Goal: Task Accomplishment & Management: Use online tool/utility

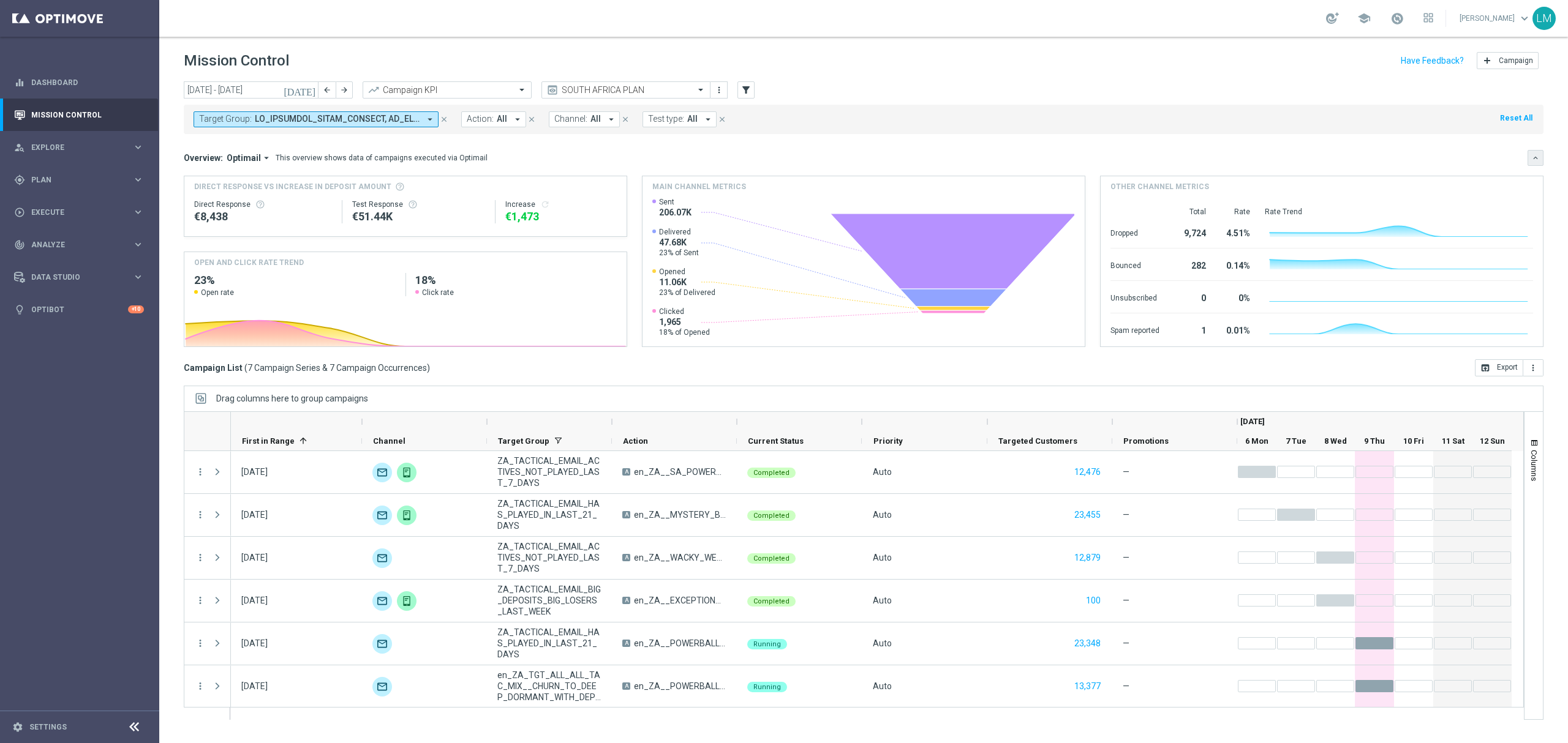
click at [1537, 159] on icon "keyboard_arrow_down" at bounding box center [1535, 158] width 9 height 9
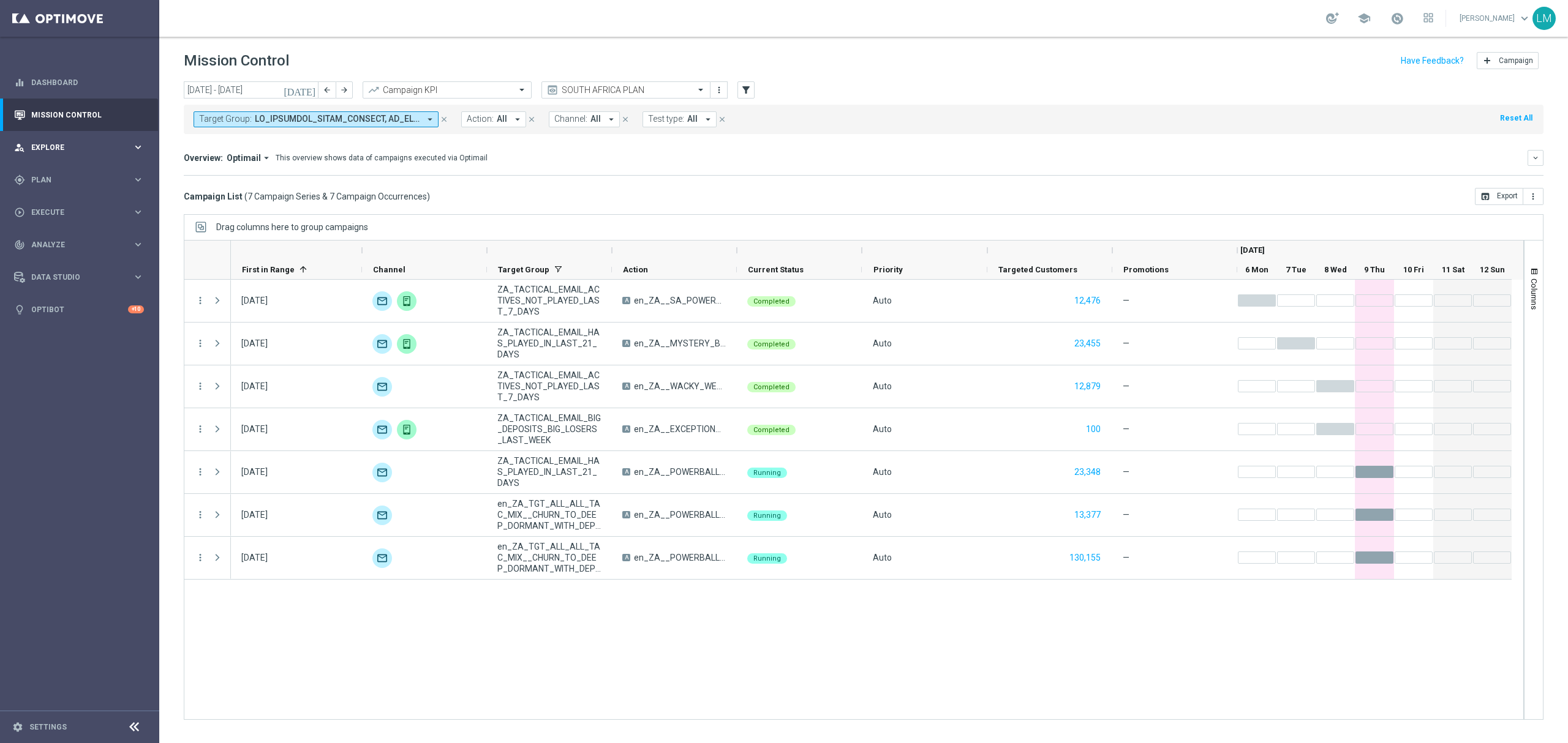
click at [133, 157] on div "person_search Explore keyboard_arrow_right" at bounding box center [79, 147] width 158 height 33
click at [114, 176] on link "Customer Explorer" at bounding box center [80, 173] width 95 height 10
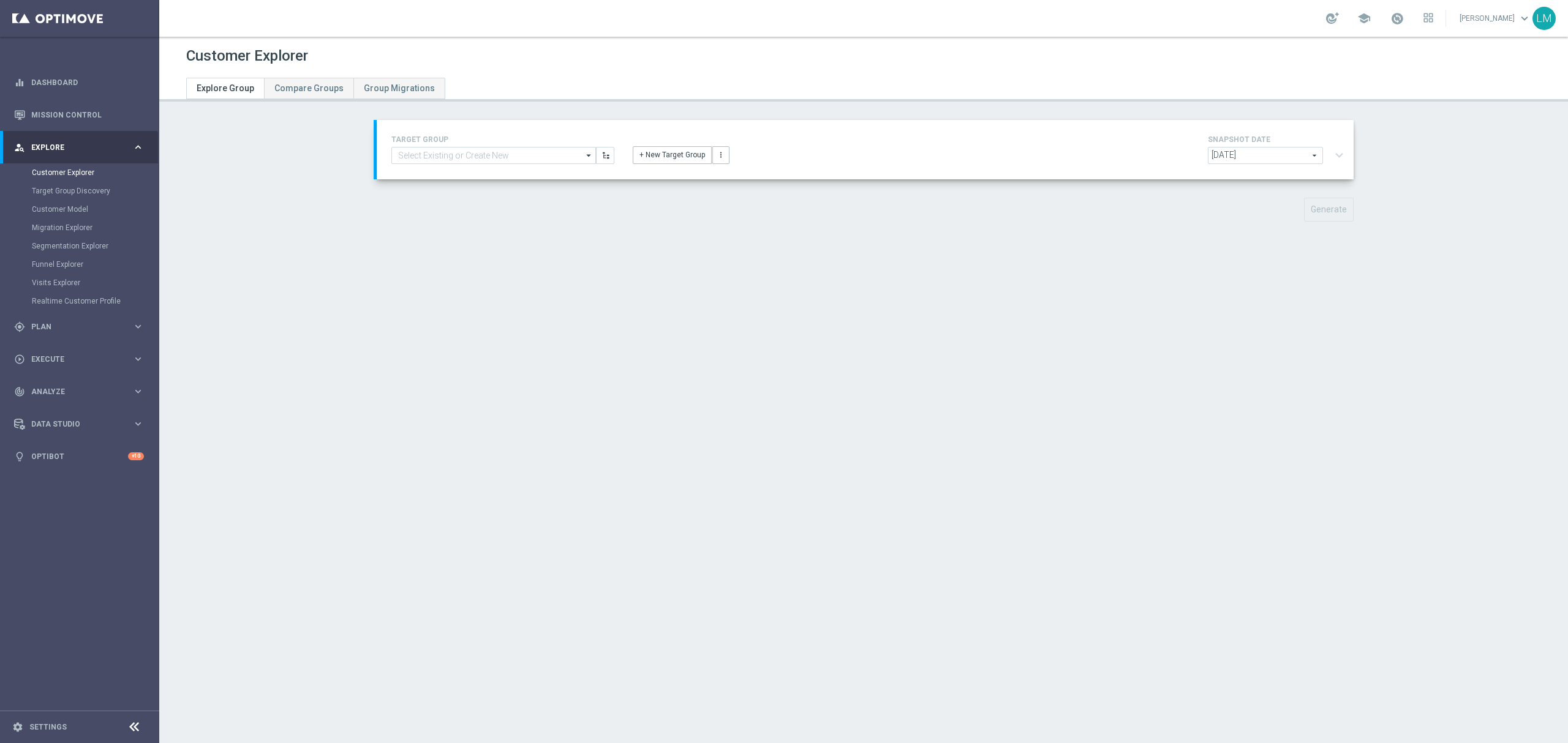
click at [457, 165] on div "TARGET GROUP arrow_drop_down Drag here to set row groups Drag here to set colum…" at bounding box center [865, 149] width 966 height 35
click at [459, 159] on input at bounding box center [493, 155] width 204 height 17
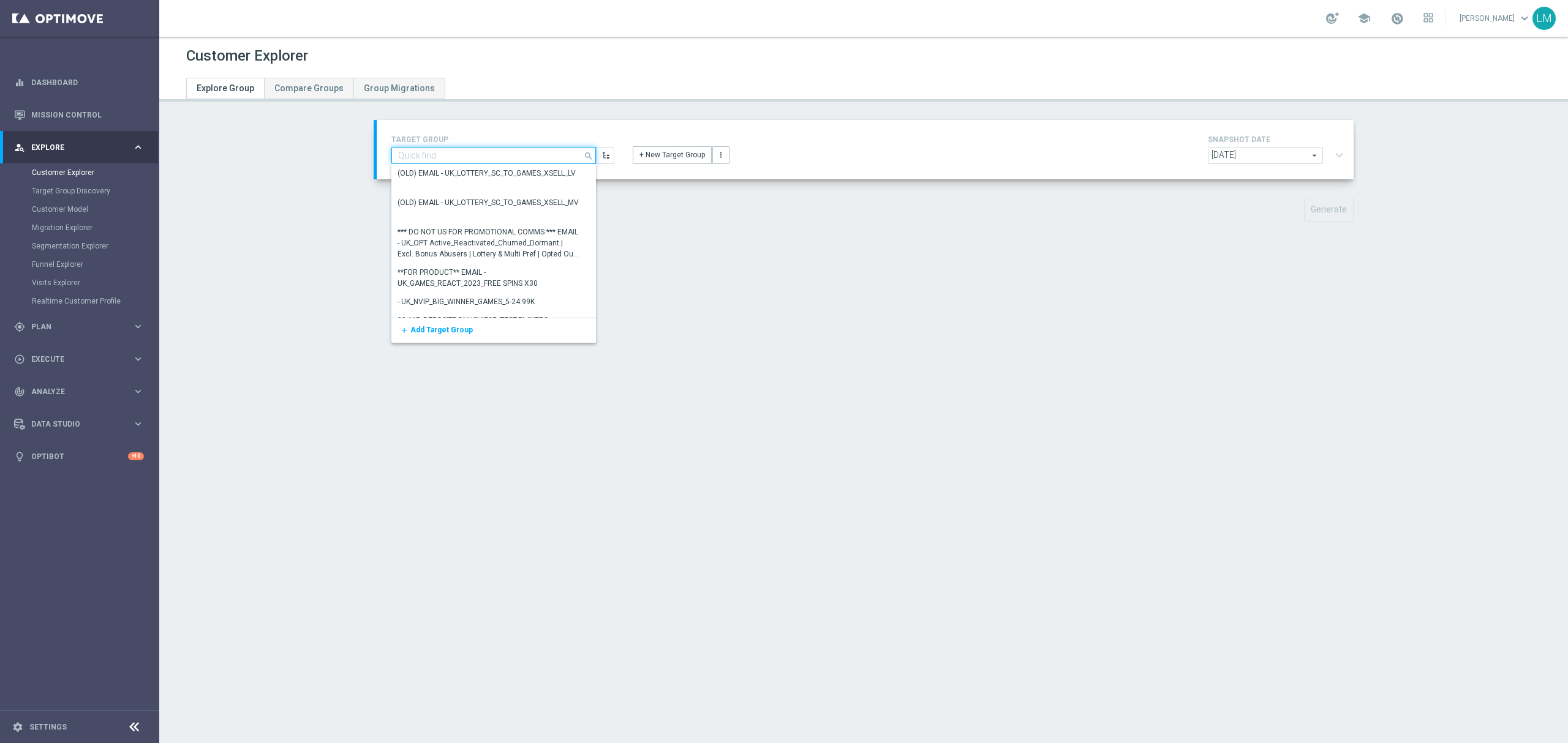
paste input "en_ZA_TGT_ALL_ALL_TAC_MIX__CHURN_TO_DEEP_DORMANT_WITH_DEPOSITS_HIGHER_VALUE"
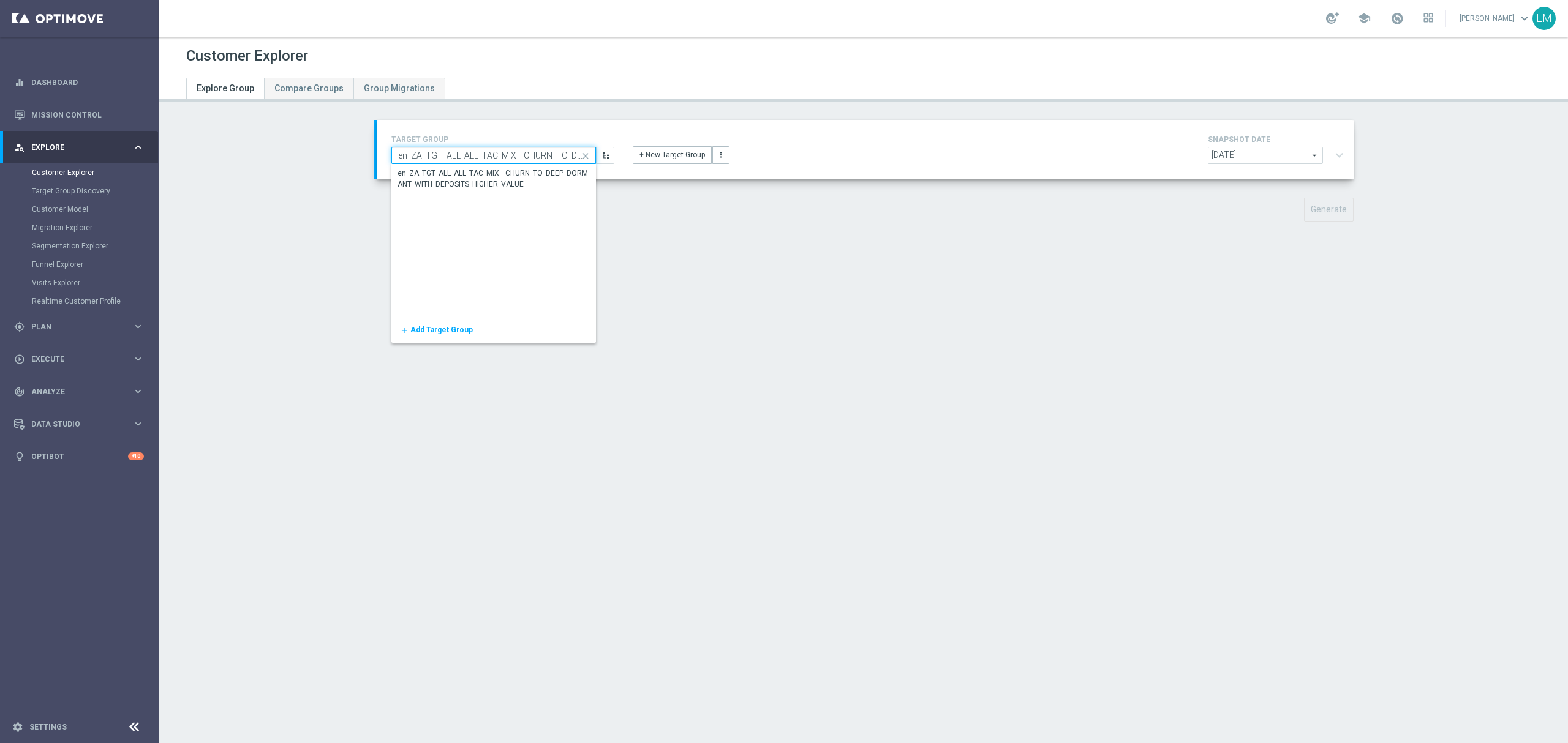
scroll to position [0, 182]
type input "en_ZA_TGT_ALL_ALL_TAC_MIX__CHURN_TO_DEEP_DORMANT_WITH_DEPOSITS_HIGHER_VALUE"
click at [456, 179] on div "en_ZA_TGT_ALL_ALL_TAC_MIX__CHURN_TO_DEEP_DORMANT_WITH_DEPOSITS_HIGHER_VALUE" at bounding box center [493, 179] width 193 height 22
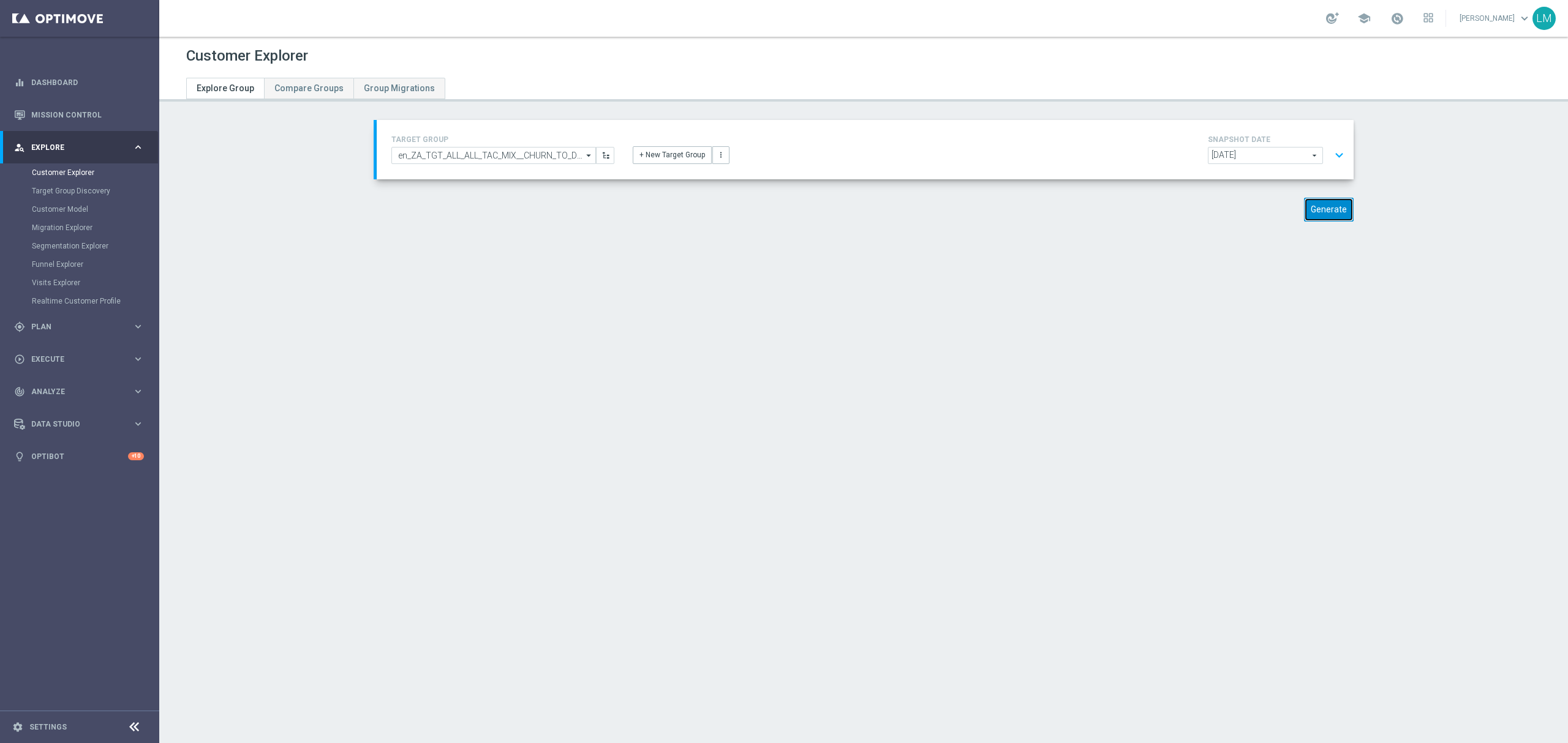
click at [1317, 206] on button "Generate" at bounding box center [1329, 210] width 50 height 24
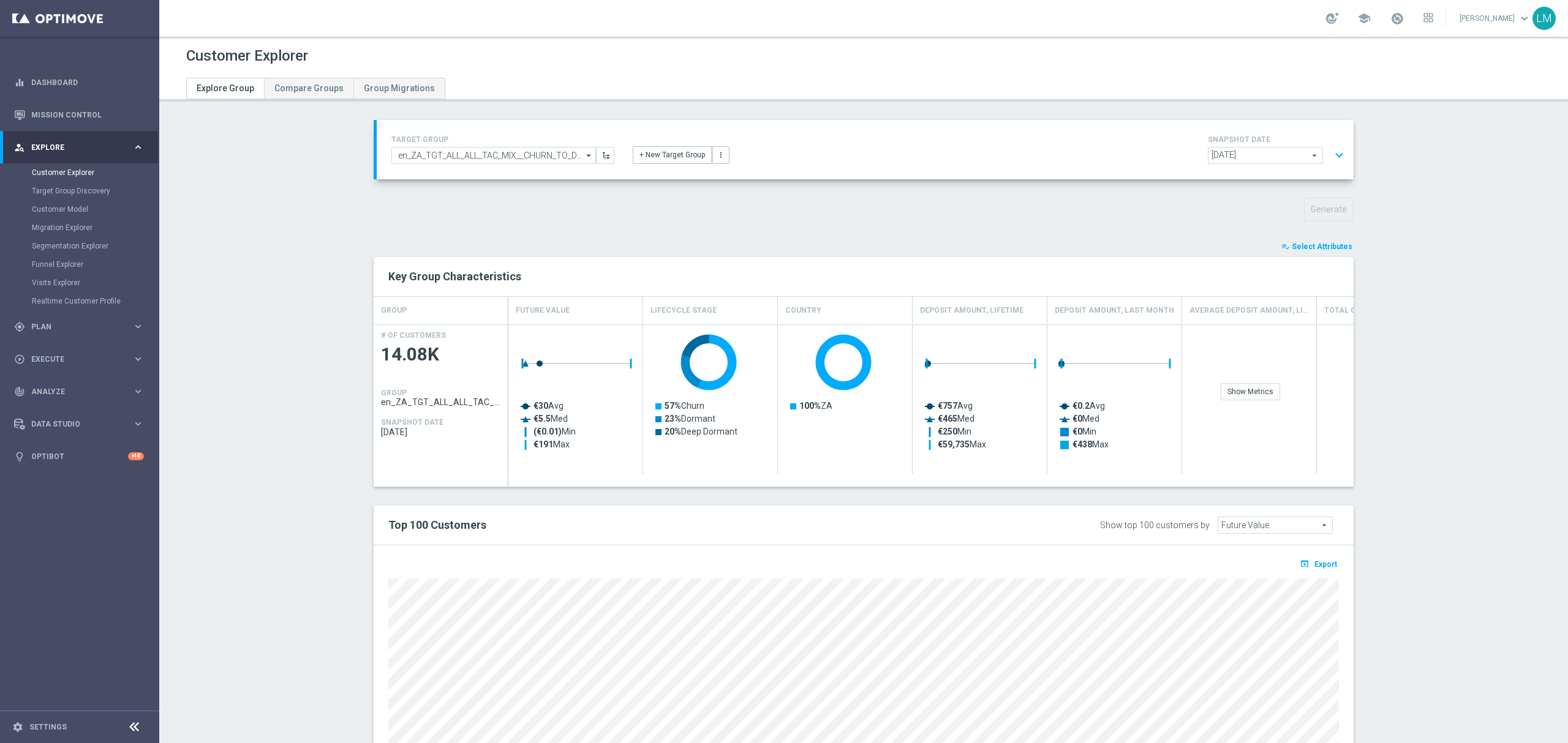
click at [1318, 251] on span "Select Attributes" at bounding box center [1322, 247] width 61 height 9
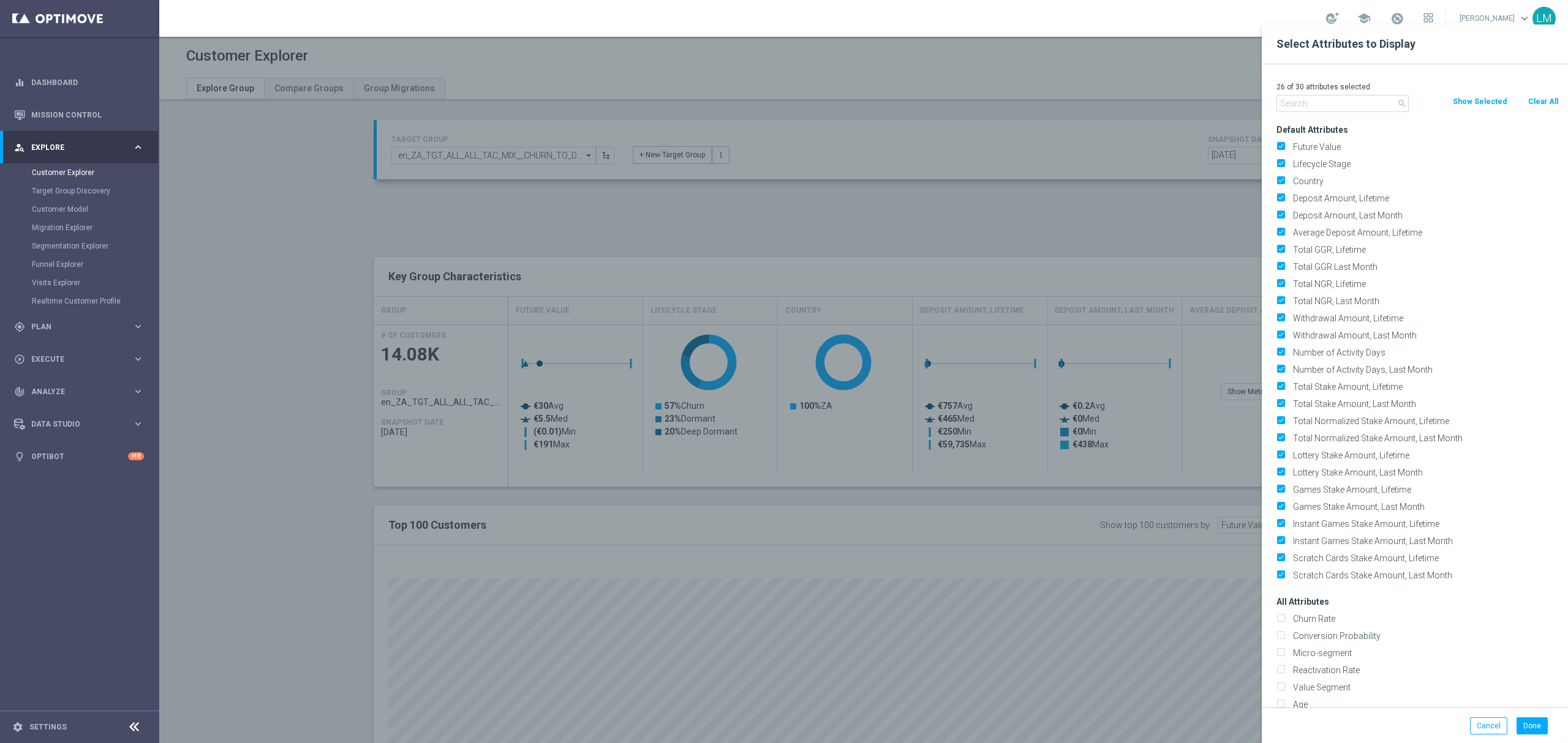
click at [1540, 105] on button "Clear All" at bounding box center [1543, 101] width 33 height 14
checkbox input "false"
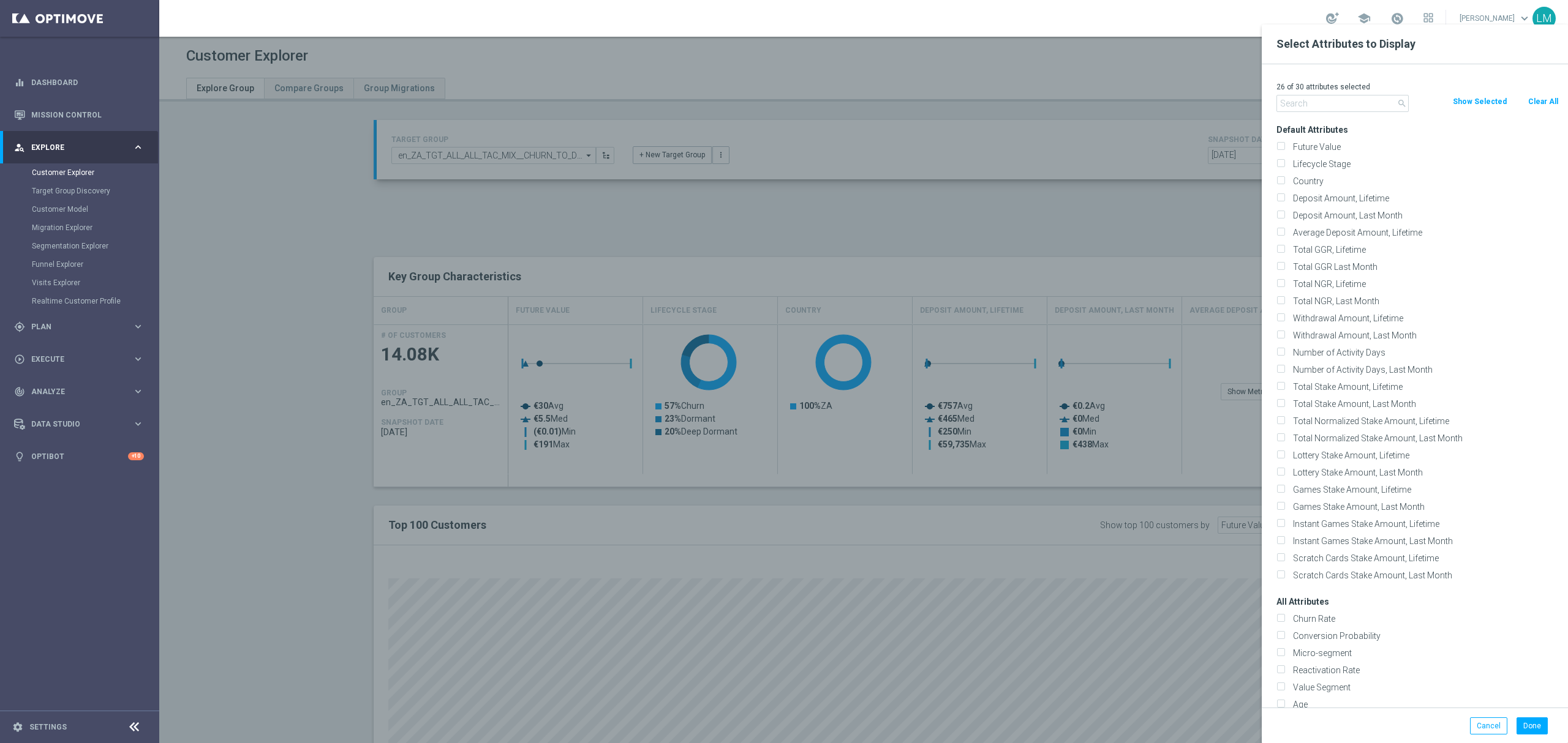
checkbox input "false"
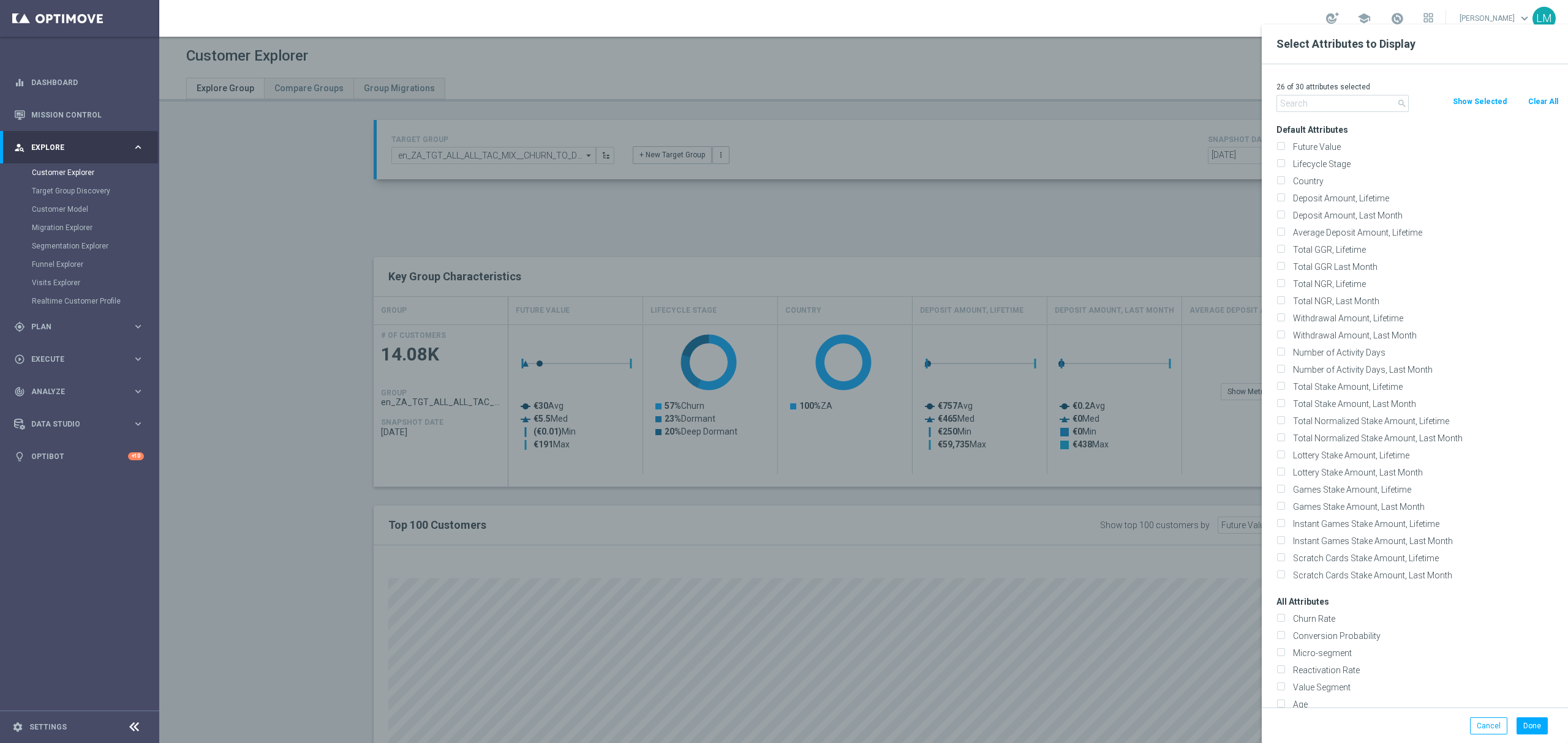
checkbox input "false"
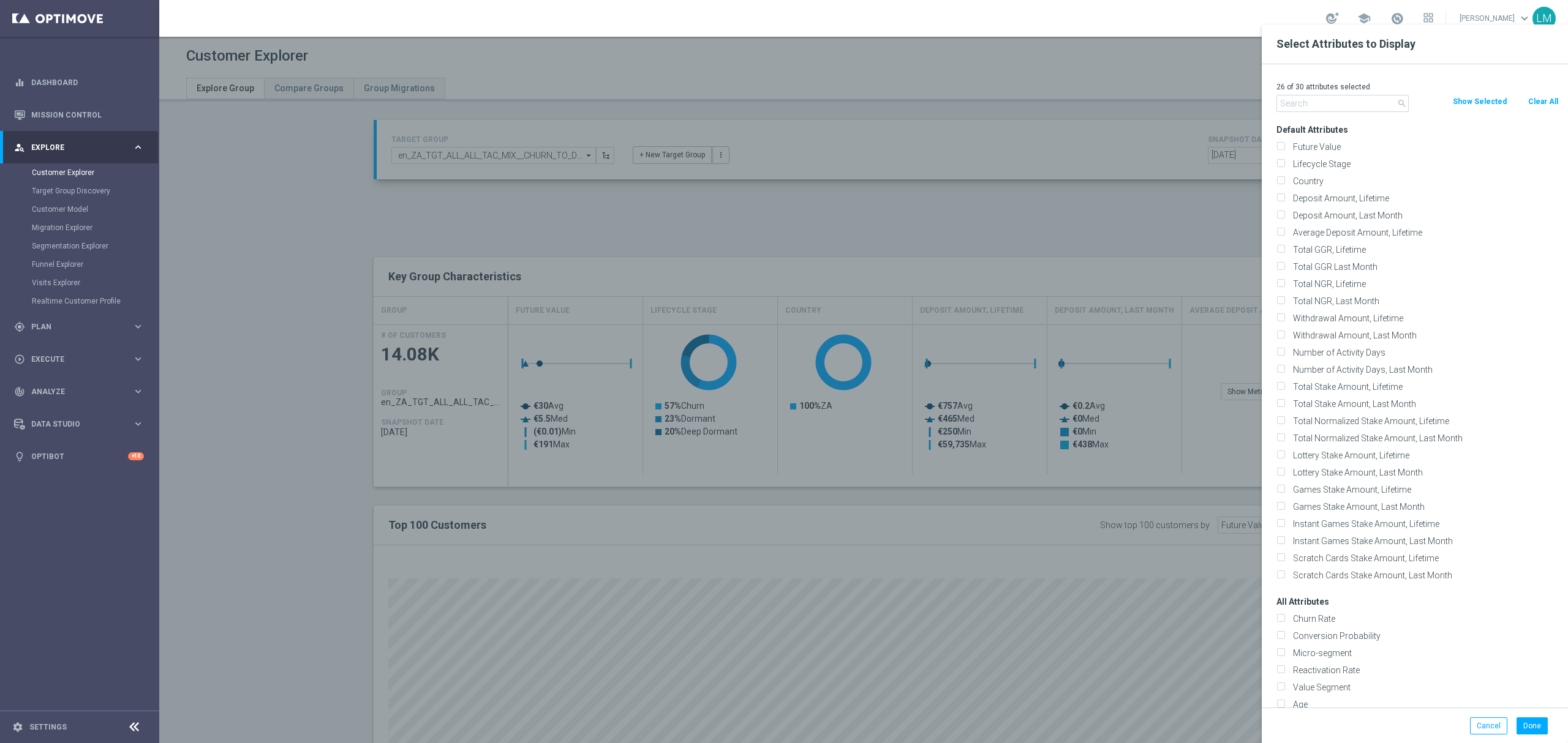
checkbox input "false"
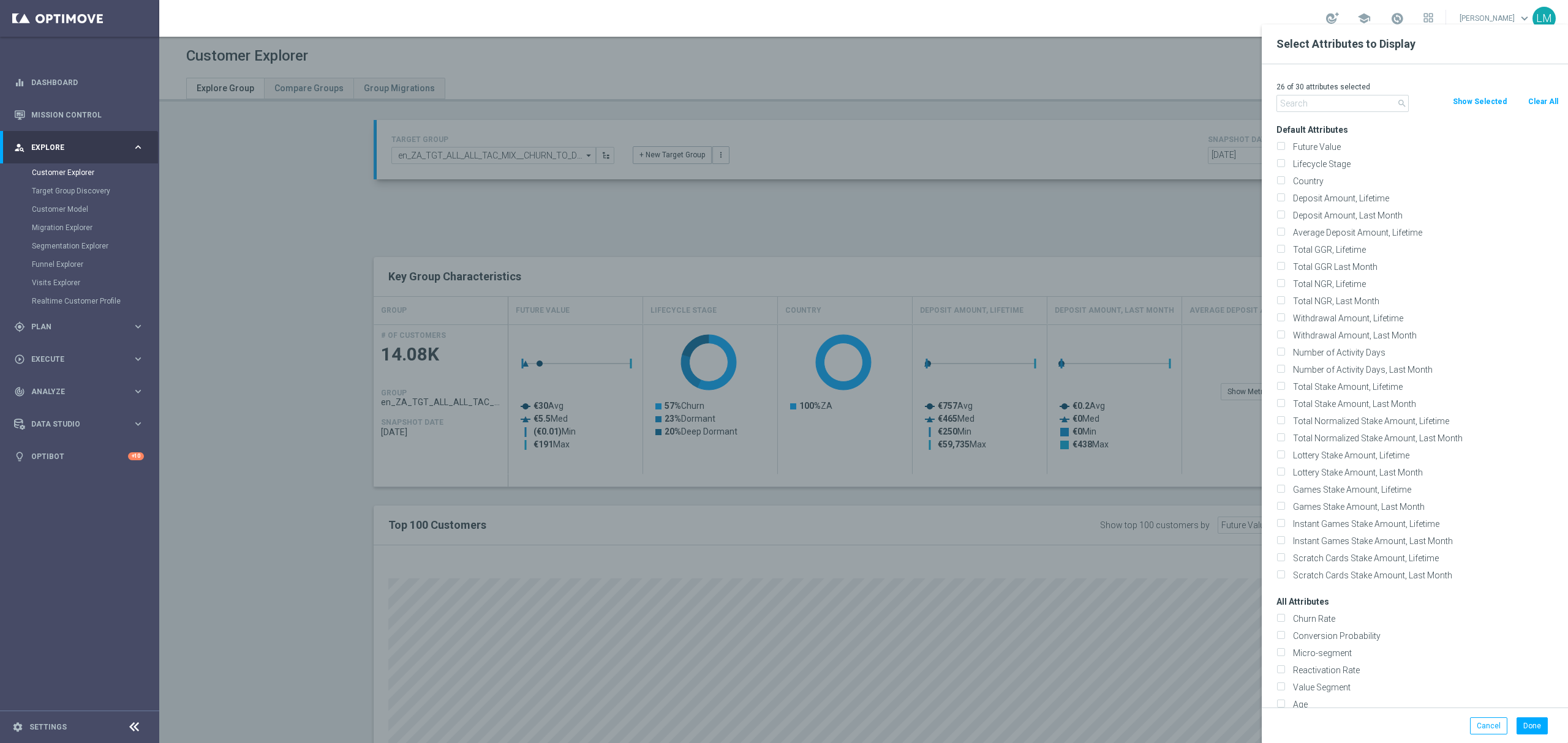
checkbox input "false"
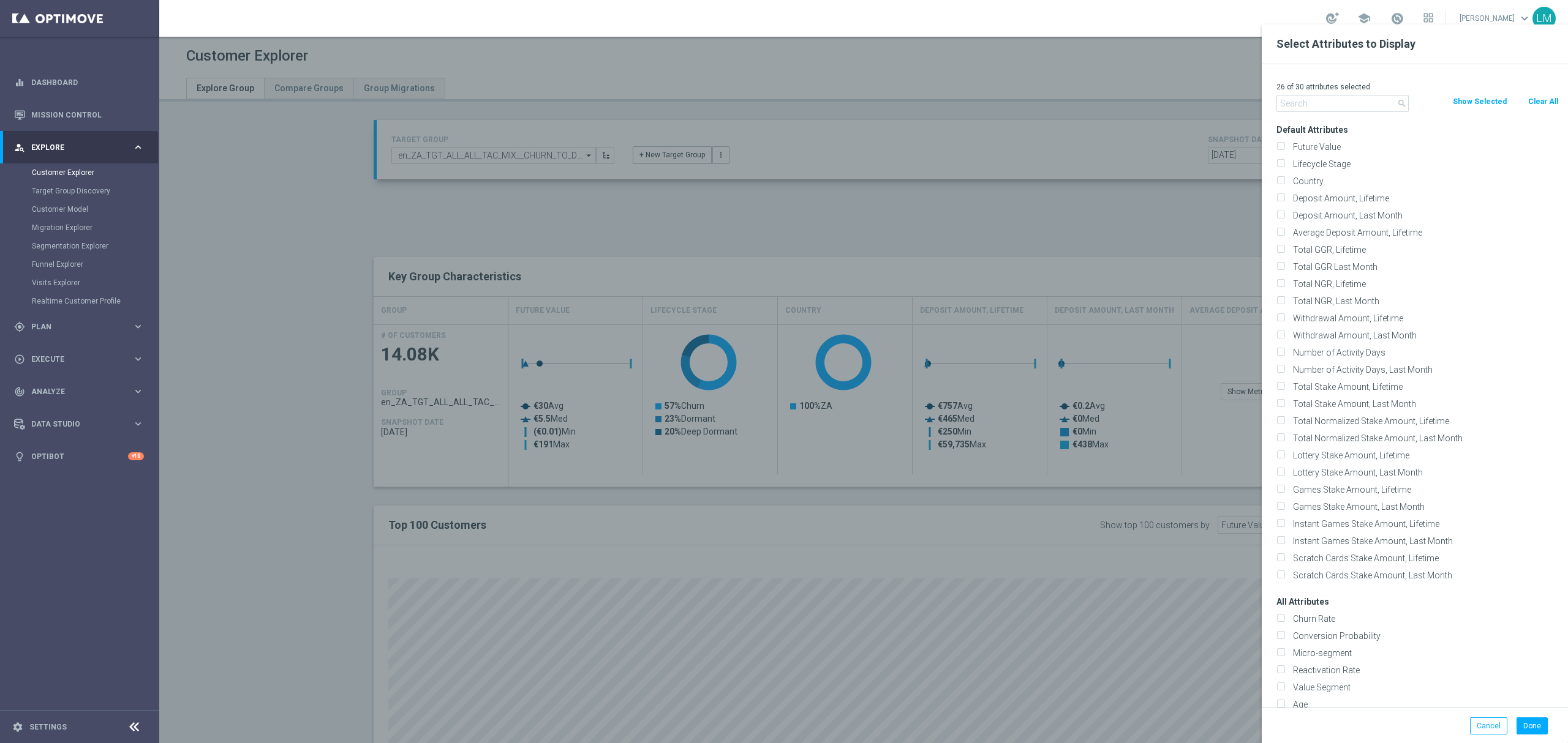
checkbox input "false"
click at [1304, 181] on label "Country" at bounding box center [1423, 181] width 270 height 11
click at [1285, 181] on input "Country" at bounding box center [1280, 182] width 8 height 8
checkbox input "true"
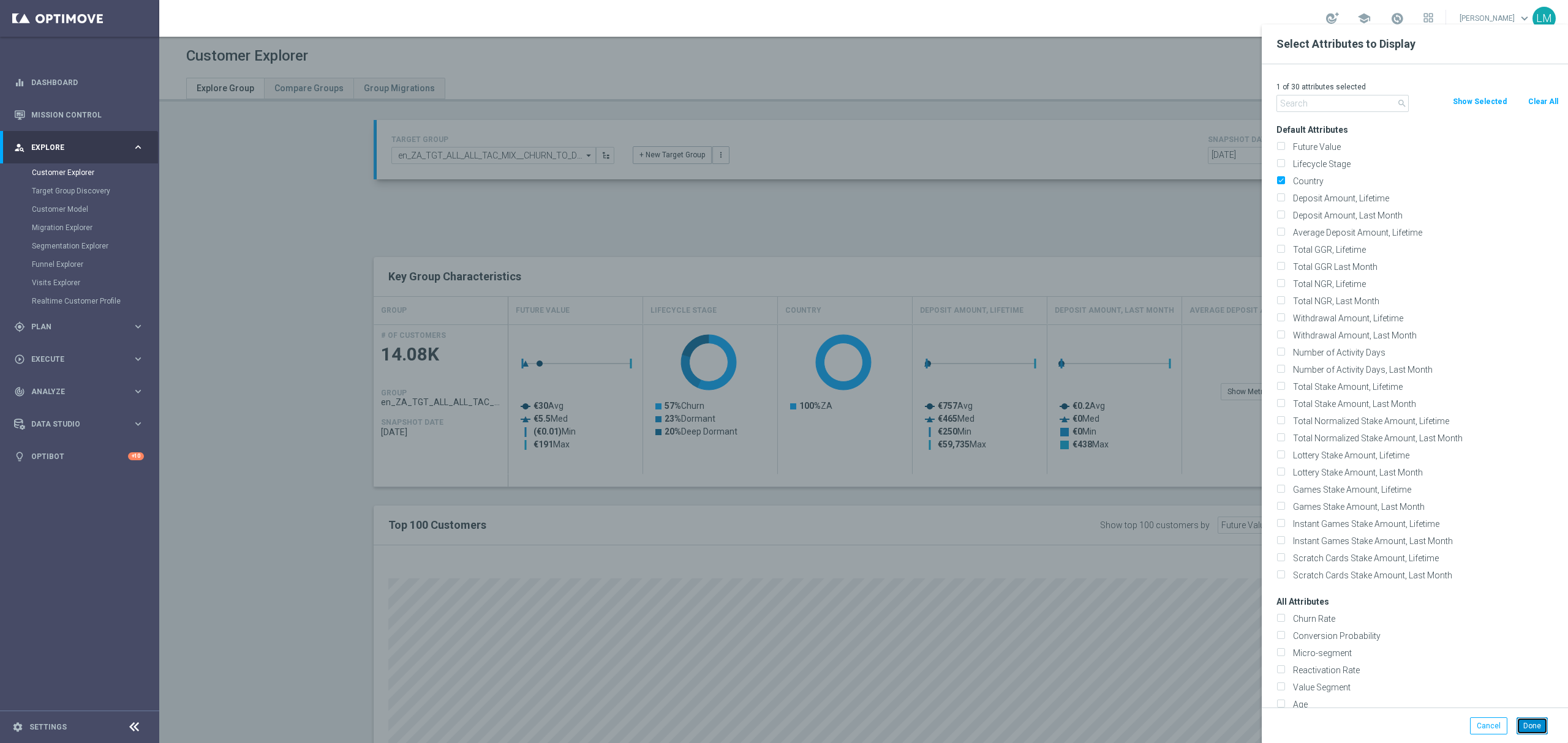
click at [1535, 718] on button "Done" at bounding box center [1532, 726] width 31 height 17
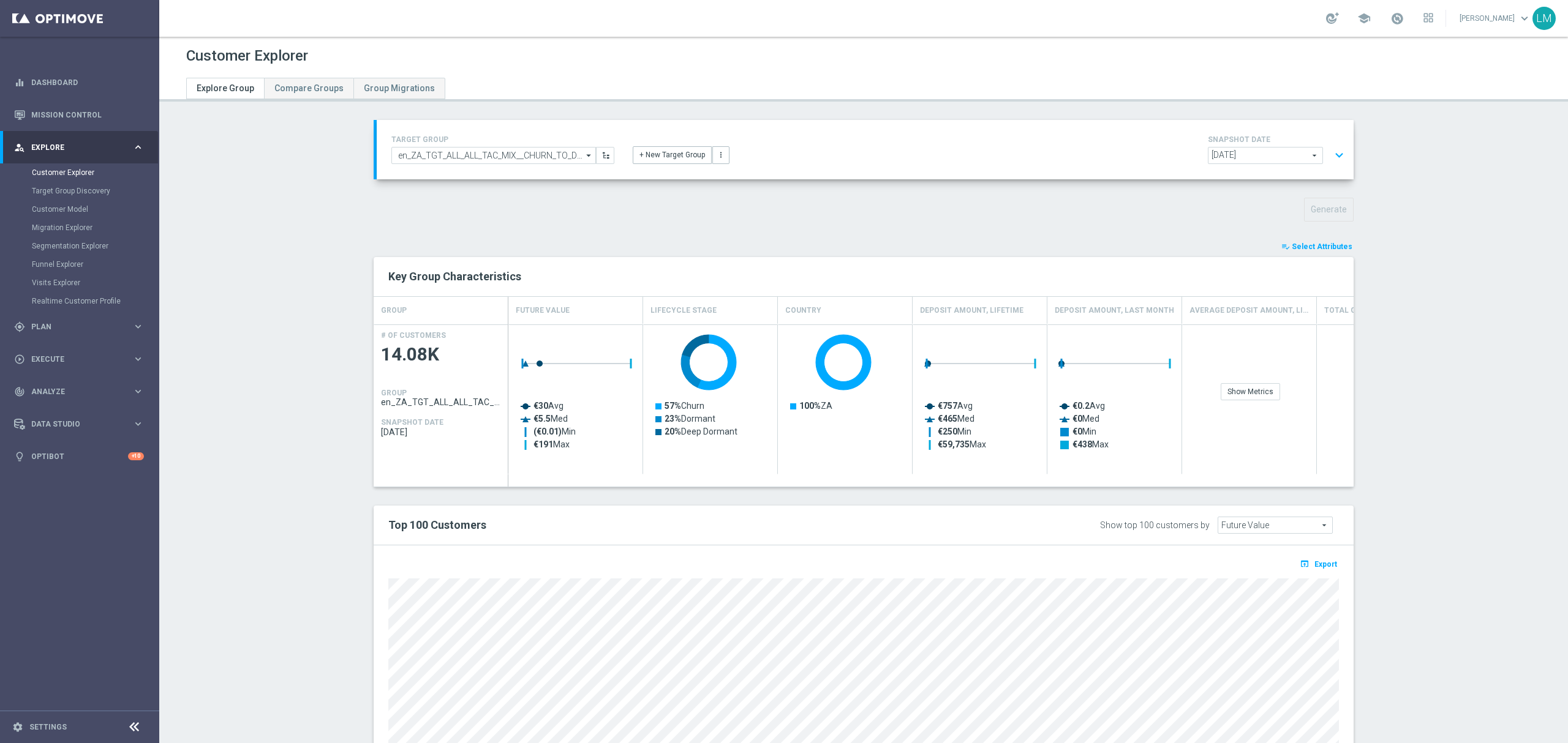
type input "Search"
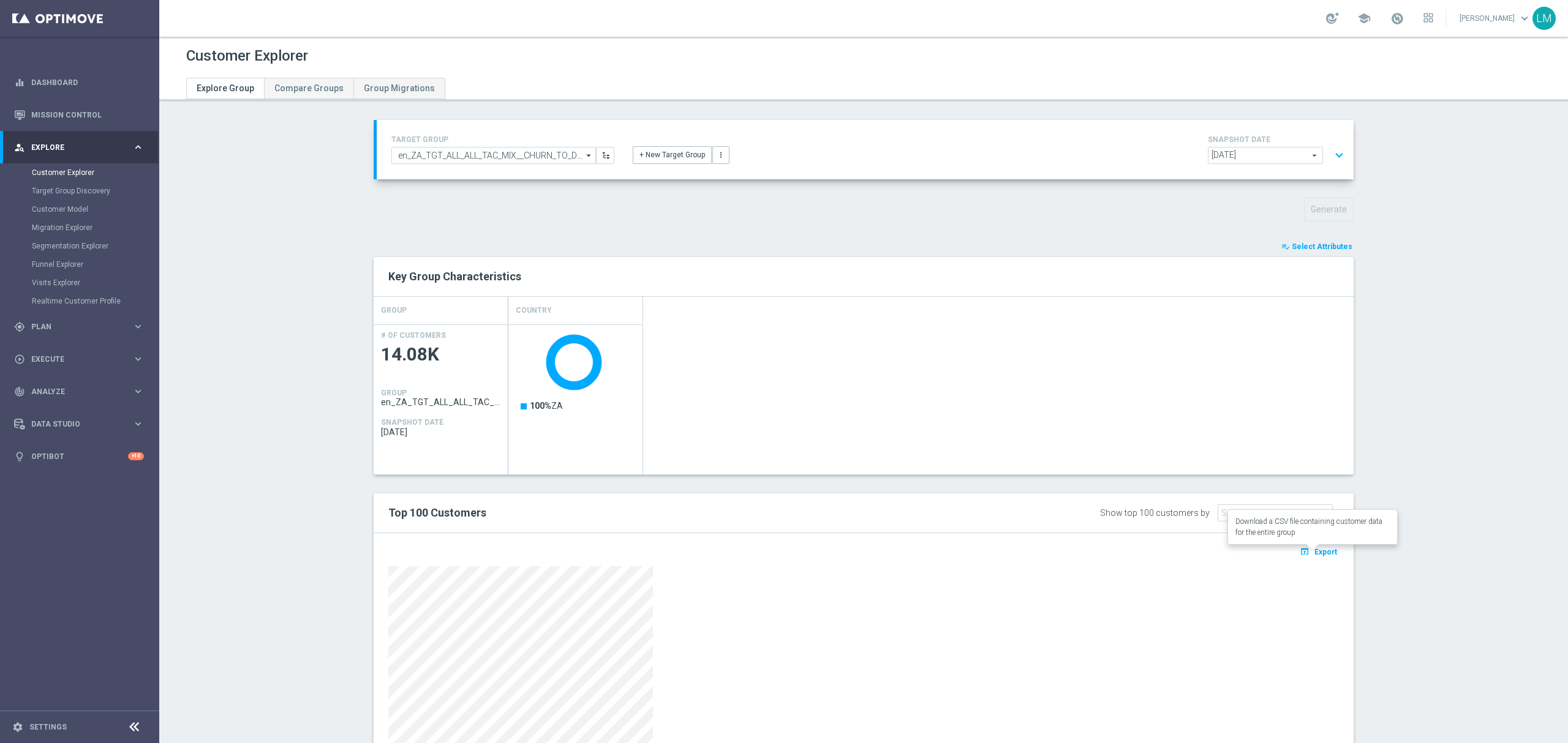
click at [1323, 554] on span "Export" at bounding box center [1326, 552] width 23 height 9
click at [1313, 250] on span "Select Attributes" at bounding box center [1322, 247] width 61 height 9
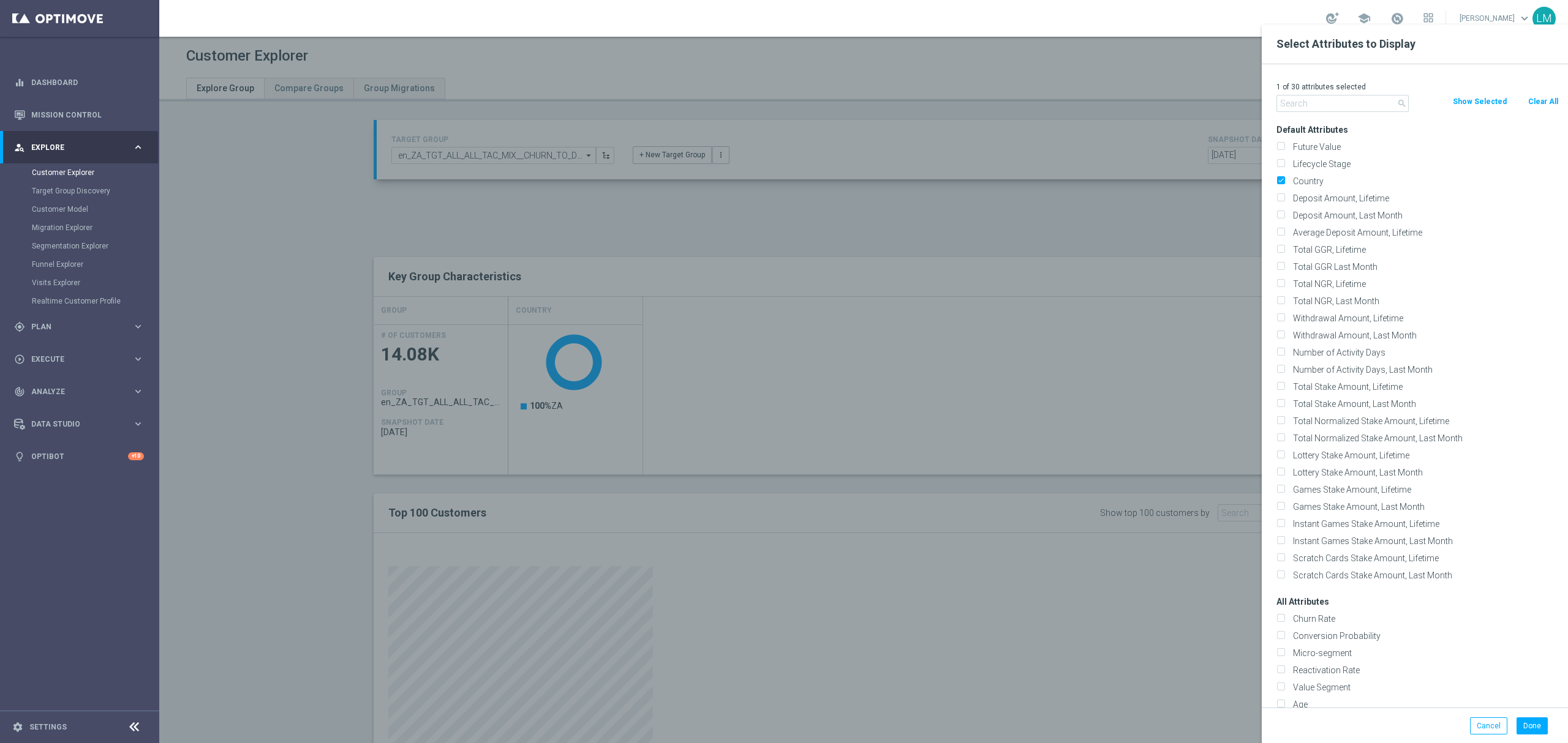
click at [1113, 243] on div at bounding box center [944, 396] width 1568 height 743
click at [1473, 730] on button "Cancel" at bounding box center [1488, 726] width 37 height 17
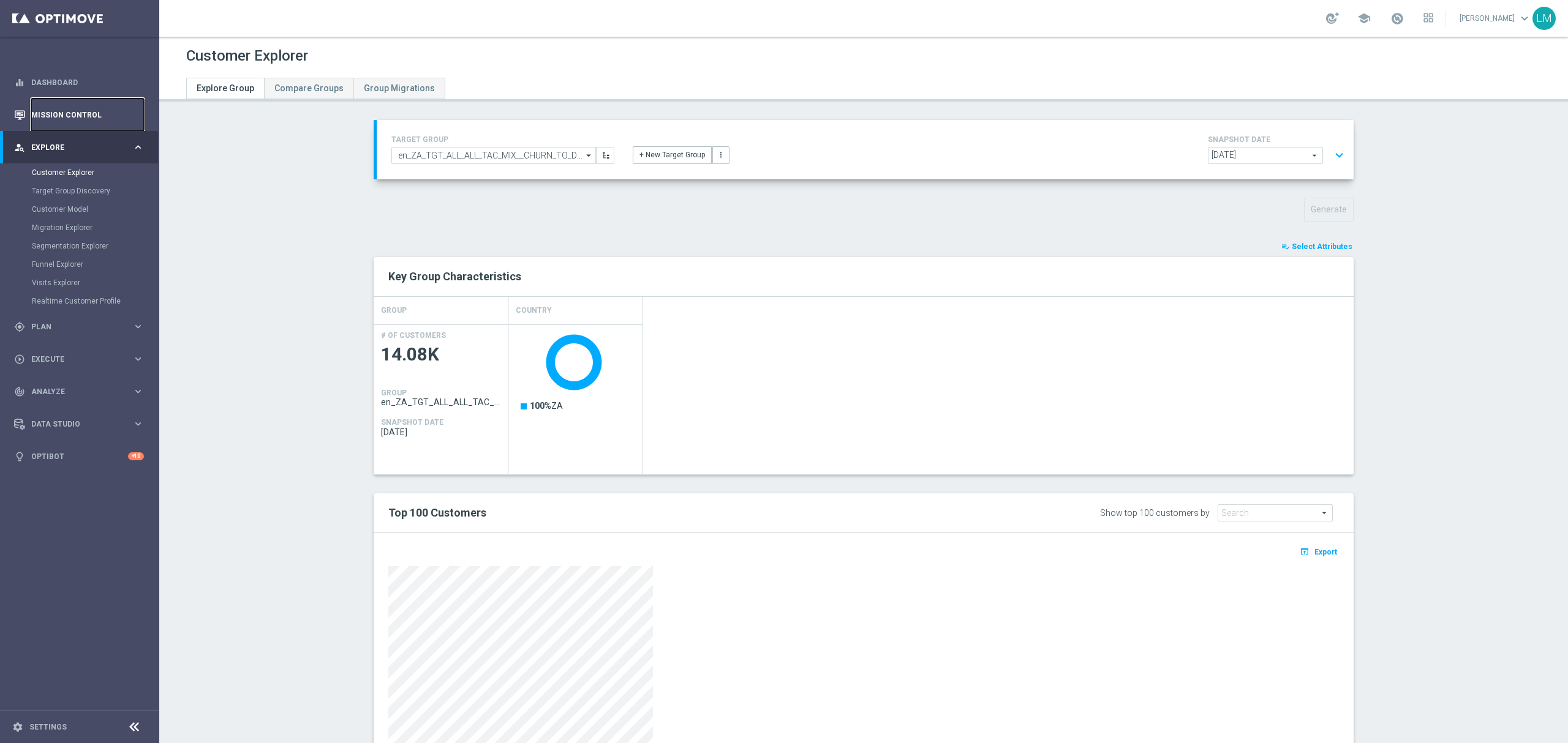
click at [57, 112] on link "Mission Control" at bounding box center [88, 115] width 113 height 33
